Goal: Task Accomplishment & Management: Complete application form

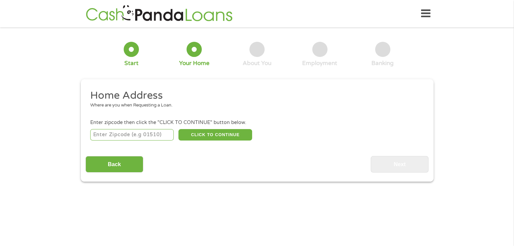
click at [146, 135] on input "number" at bounding box center [131, 134] width 83 height 11
type input "84401"
click at [210, 158] on div "Back Next" at bounding box center [256, 162] width 343 height 21
click at [202, 137] on button "CLICK TO CONTINUE" at bounding box center [215, 134] width 74 height 11
type input "84401"
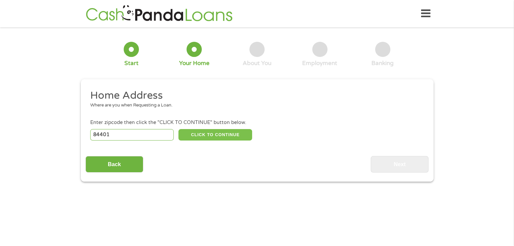
type input "[PERSON_NAME]"
select select "[US_STATE]"
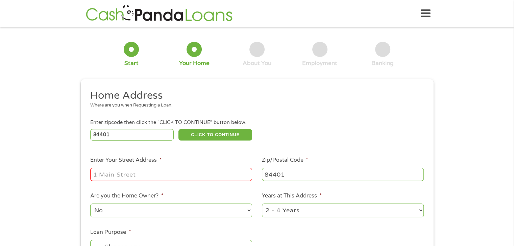
click at [124, 178] on input "Enter Your Street Address *" at bounding box center [171, 174] width 162 height 13
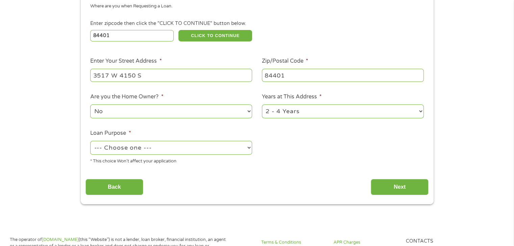
scroll to position [101, 0]
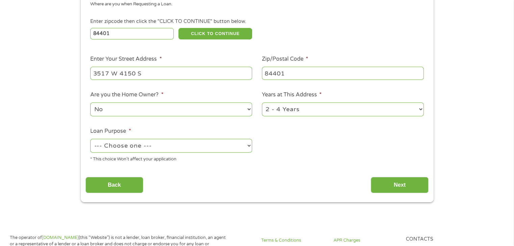
type input "3517 W 4150 S"
click at [163, 145] on select "--- Choose one --- Pay Bills Debt Consolidation Home Improvement Major Purchase…" at bounding box center [171, 146] width 162 height 14
select select "shorttermcash"
click at [90, 140] on select "--- Choose one --- Pay Bills Debt Consolidation Home Improvement Major Purchase…" at bounding box center [171, 146] width 162 height 14
click at [395, 182] on input "Next" at bounding box center [399, 185] width 58 height 17
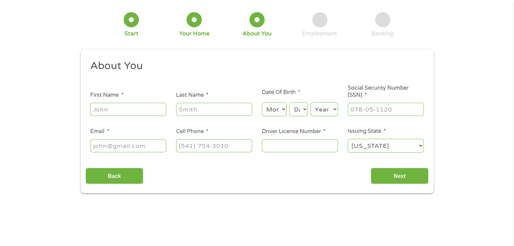
scroll to position [0, 0]
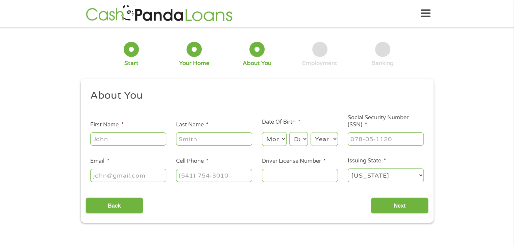
click at [131, 141] on input "First Name *" at bounding box center [128, 139] width 76 height 13
type input "Amber"
type input "[PERSON_NAME]"
drag, startPoint x: 281, startPoint y: 136, endPoint x: 276, endPoint y: 138, distance: 5.0
click at [280, 137] on select "Month 1 2 3 4 5 6 7 8 9 10 11 12" at bounding box center [274, 139] width 25 height 14
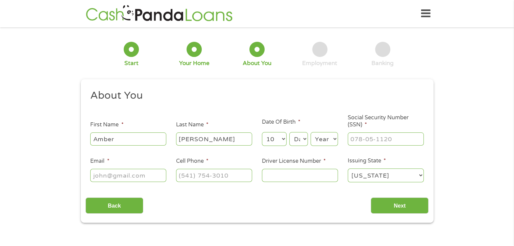
select select "11"
click at [262, 133] on select "Month 1 2 3 4 5 6 7 8 9 10 11 12" at bounding box center [274, 139] width 25 height 14
click at [300, 138] on select "Day 1 2 3 4 5 6 7 8 9 10 11 12 13 14 15 16 17 18 19 20 21 22 23 24 25 26 27 28 …" at bounding box center [298, 139] width 18 height 14
click at [289, 133] on select "Day 1 2 3 4 5 6 7 8 9 10 11 12 13 14 15 16 17 18 19 20 21 22 23 24 25 26 27 28 …" at bounding box center [298, 139] width 18 height 14
select select "19"
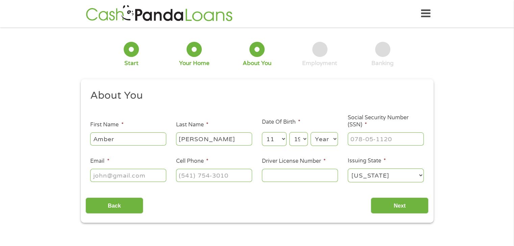
click at [323, 138] on select "Year [DATE] 2006 2005 2004 2003 2002 2001 2000 1999 1998 1997 1996 1995 1994 19…" at bounding box center [323, 139] width 27 height 14
select select "1999"
click at [310, 133] on select "Year [DATE] 2006 2005 2004 2003 2002 2001 2000 1999 1998 1997 1996 1995 1994 19…" at bounding box center [323, 139] width 27 height 14
click at [370, 137] on input "___-__-____" at bounding box center [385, 139] width 76 height 13
type input "646-50-5423"
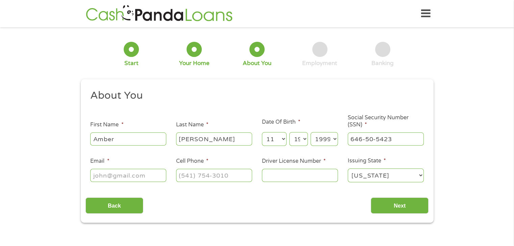
click at [117, 176] on input "Email *" at bounding box center [128, 175] width 76 height 13
click at [142, 176] on input "Email *" at bounding box center [128, 175] width 76 height 13
type input "[EMAIL_ADDRESS][DOMAIN_NAME]"
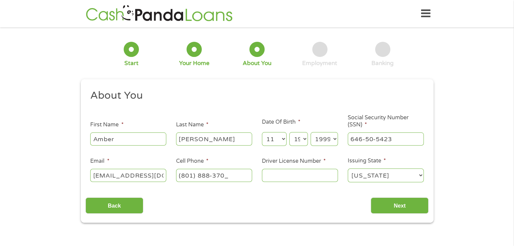
type input "[PHONE_NUMBER]"
click at [284, 173] on input "Driver License Number *" at bounding box center [300, 175] width 76 height 13
type input "216455840"
click at [411, 212] on input "Next" at bounding box center [399, 206] width 58 height 17
click at [394, 207] on input "Next" at bounding box center [399, 206] width 58 height 17
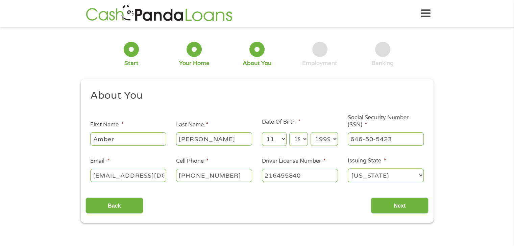
click at [468, 131] on div "1 Start 2 Your Home 3 About You 4 Employment 5 Banking 6 This field is hidden w…" at bounding box center [257, 127] width 514 height 191
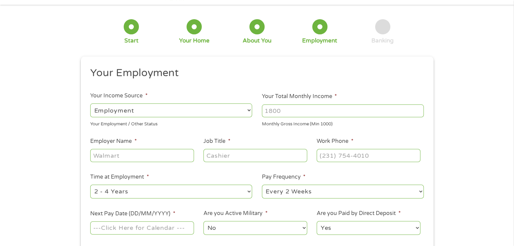
scroll to position [34, 0]
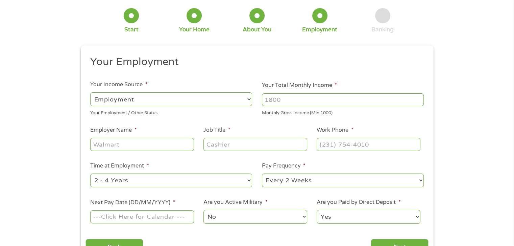
click at [287, 104] on input "Your Total Monthly Income *" at bounding box center [343, 100] width 162 height 13
drag, startPoint x: 291, startPoint y: 99, endPoint x: 234, endPoint y: 99, distance: 56.4
click at [235, 99] on ul "Your Employment Your Income Source * --- Choose one --- Employment [DEMOGRAPHIC…" at bounding box center [256, 142] width 343 height 175
type input "6833"
click at [136, 147] on input "Employer Name *" at bounding box center [141, 144] width 103 height 13
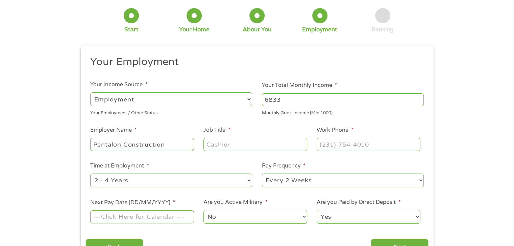
type input "Pentalon Construction"
type input "Project Engineer"
type input "[PHONE_NUMBER]"
click at [127, 185] on select "--- Choose one --- 1 Year or less 1 - 2 Years 2 - 4 Years Over 4 Years" at bounding box center [171, 181] width 162 height 14
select select "12months"
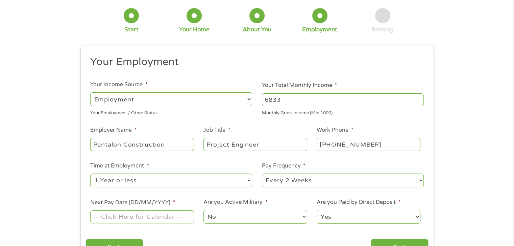
click at [90, 174] on select "--- Choose one --- 1 Year or less 1 - 2 Years 2 - 4 Years Over 4 Years" at bounding box center [171, 181] width 162 height 14
click at [305, 181] on select "--- Choose one --- Every 2 Weeks Every Week Monthly Semi-Monthly" at bounding box center [343, 181] width 162 height 14
select select "weekly"
click at [262, 174] on select "--- Choose one --- Every 2 Weeks Every Week Monthly Semi-Monthly" at bounding box center [343, 181] width 162 height 14
click at [153, 218] on input "Next Pay Date (DD/MM/YYYY) *" at bounding box center [141, 217] width 103 height 13
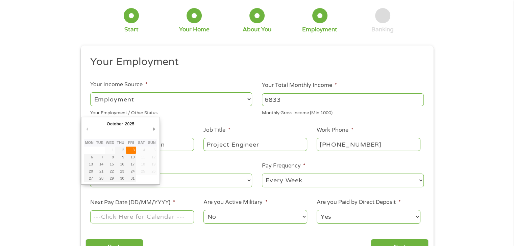
type input "[DATE]"
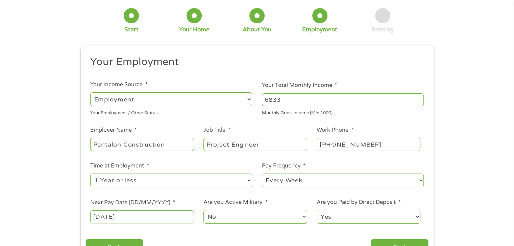
click at [235, 216] on select "No Yes" at bounding box center [254, 217] width 103 height 14
click at [506, 187] on div "1 Start 2 Your Home 3 About You 4 Employment 5 Banking 6 This field is hidden w…" at bounding box center [257, 131] width 514 height 266
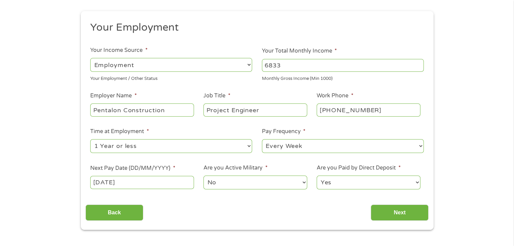
scroll to position [101, 0]
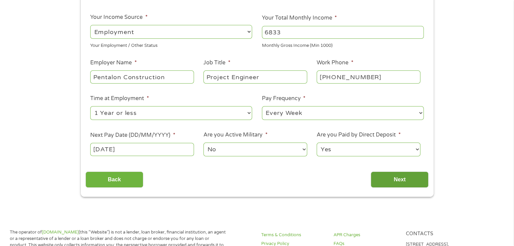
click at [395, 182] on input "Next" at bounding box center [399, 180] width 58 height 17
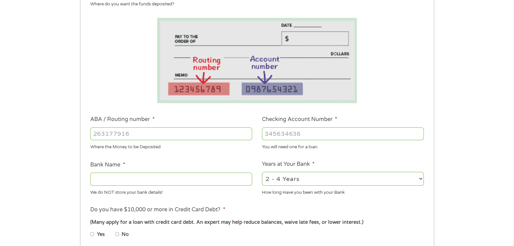
click at [190, 135] on input "ABA / Routing number *" at bounding box center [171, 134] width 162 height 13
type input "031101279"
type input "THE BANCORP BANK"
type input "031101279"
click at [294, 129] on input "Checking Account Number *" at bounding box center [343, 134] width 162 height 13
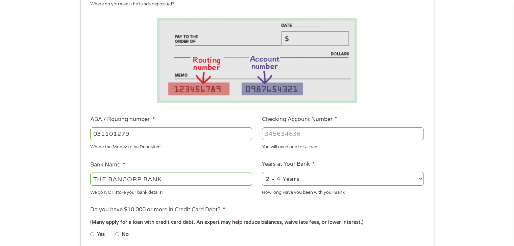
click at [296, 137] on input "Checking Account Number *" at bounding box center [343, 134] width 162 height 13
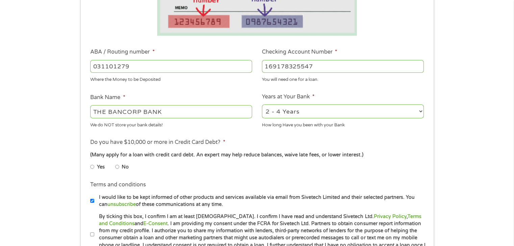
type input "169178325547"
click at [119, 167] on input "No" at bounding box center [117, 167] width 4 height 11
radio input "true"
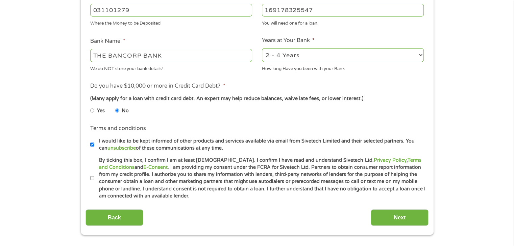
scroll to position [236, 0]
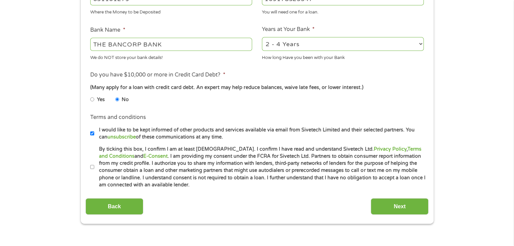
click at [92, 168] on input "By ticking this box, I confirm I am at least [DEMOGRAPHIC_DATA]. I confirm I ha…" at bounding box center [92, 167] width 4 height 11
checkbox input "true"
click at [394, 202] on input "Next" at bounding box center [399, 207] width 58 height 17
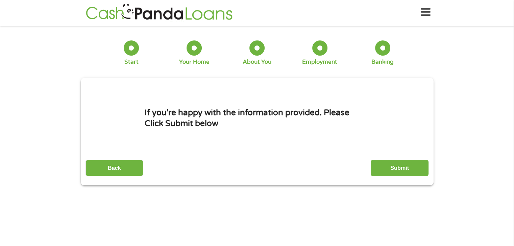
scroll to position [0, 0]
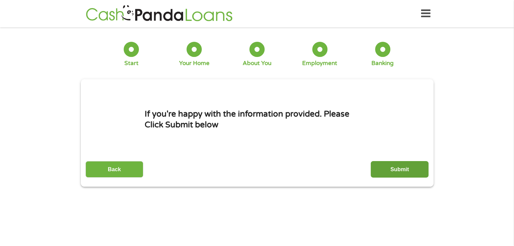
click at [386, 170] on input "Submit" at bounding box center [399, 169] width 58 height 17
